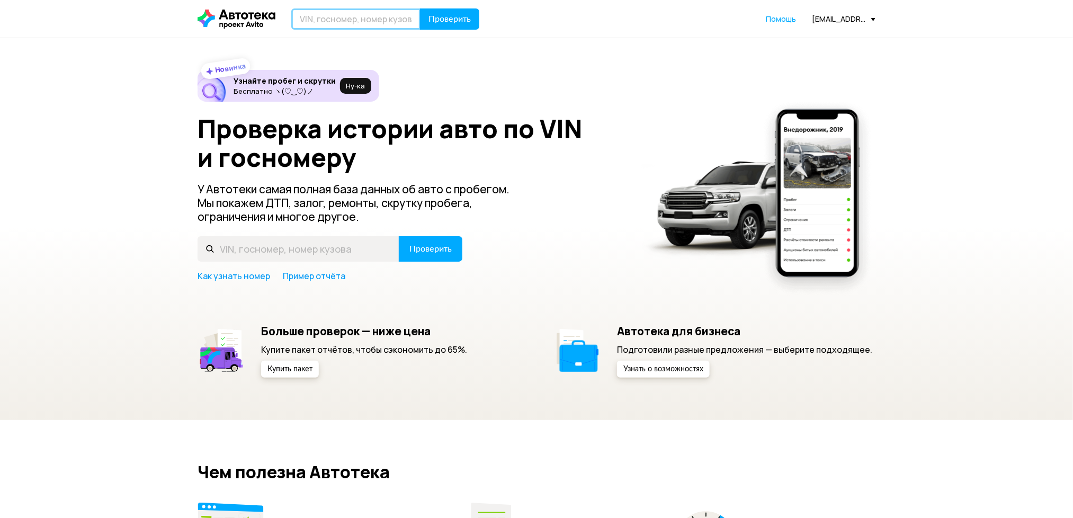
click at [344, 19] on input "text" at bounding box center [355, 18] width 129 height 21
type input "E"
type input "У849ТО18"
click at [447, 16] on span "Проверить" at bounding box center [449, 19] width 42 height 8
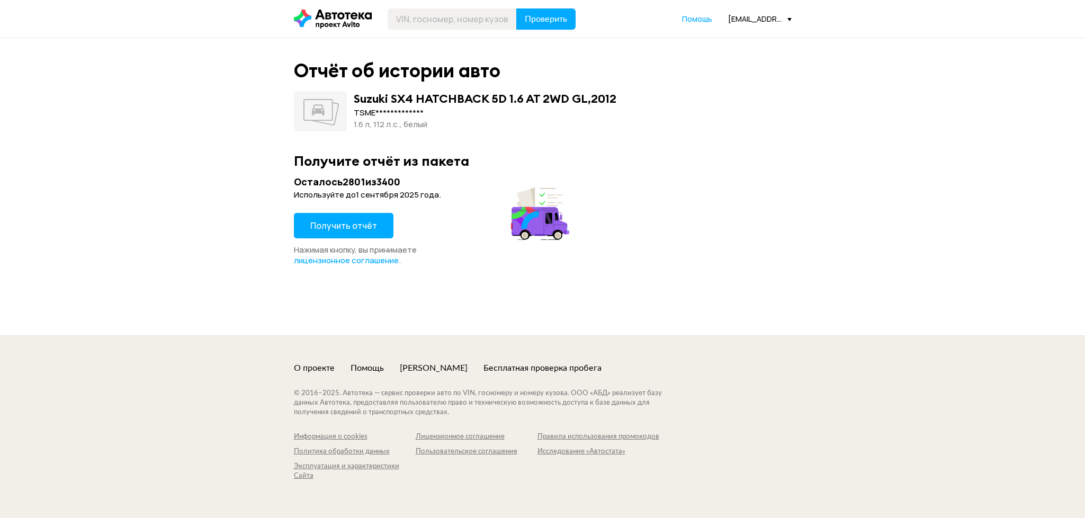
click at [348, 215] on button "Получить отчёт" at bounding box center [344, 225] width 100 height 25
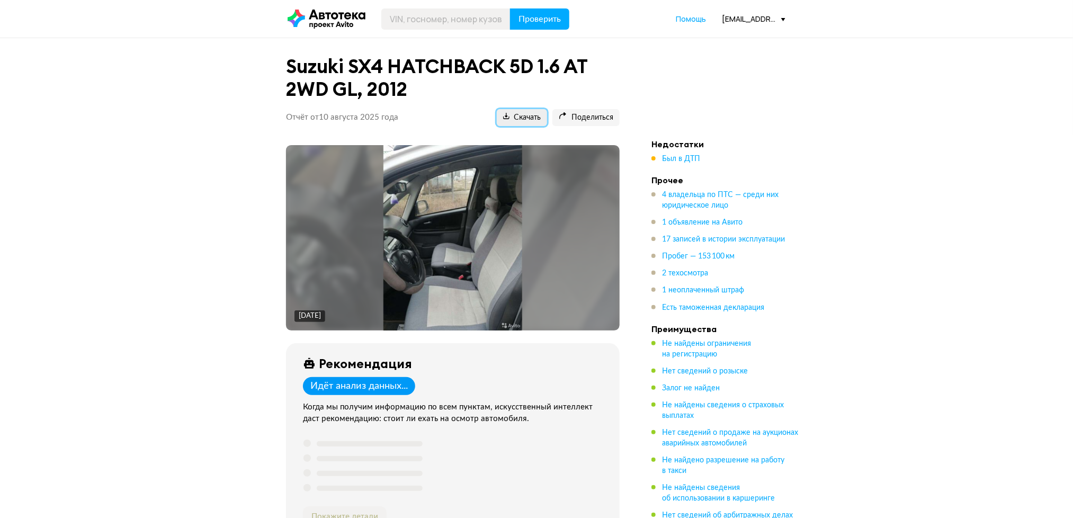
click at [518, 113] on span "Скачать" at bounding box center [522, 118] width 38 height 10
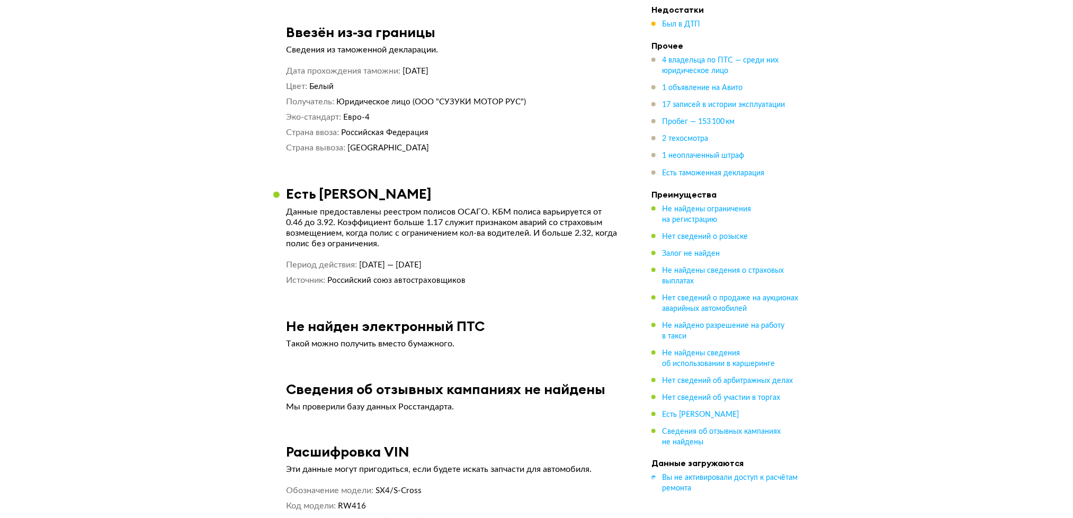
scroll to position [4926, 0]
